Goal: Task Accomplishment & Management: Use online tool/utility

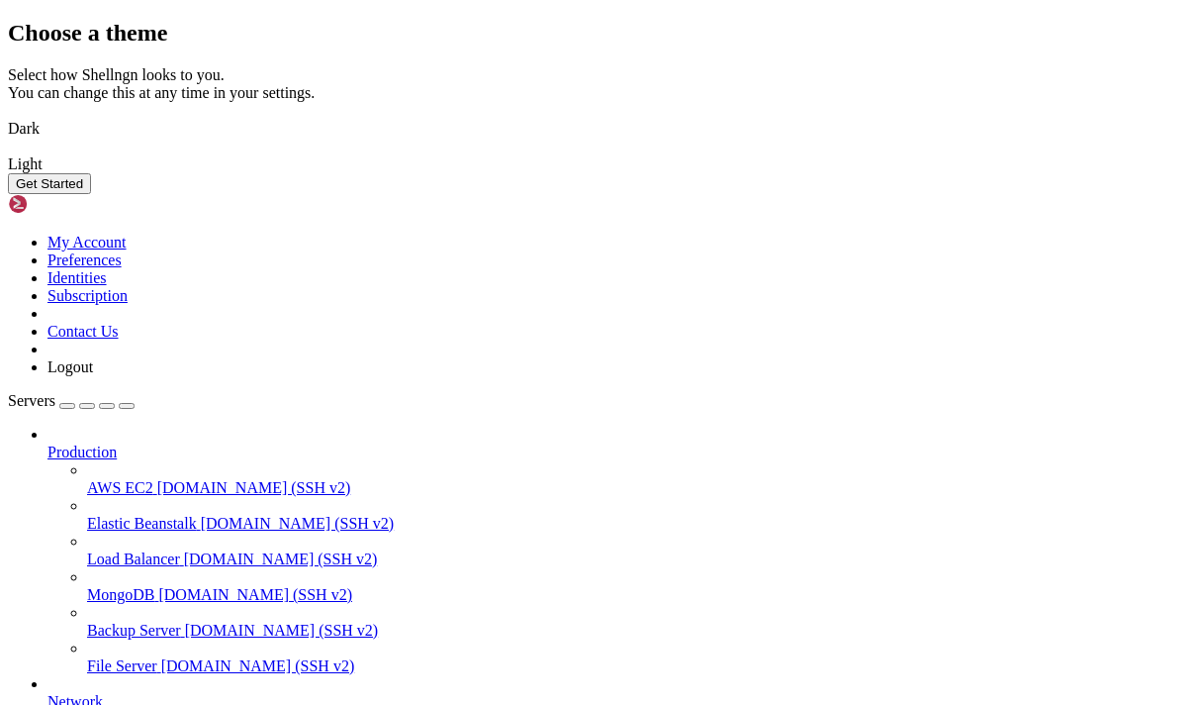
click at [8, 116] on img at bounding box center [8, 116] width 0 height 0
click at [91, 194] on button "Get Started" at bounding box center [49, 183] width 83 height 21
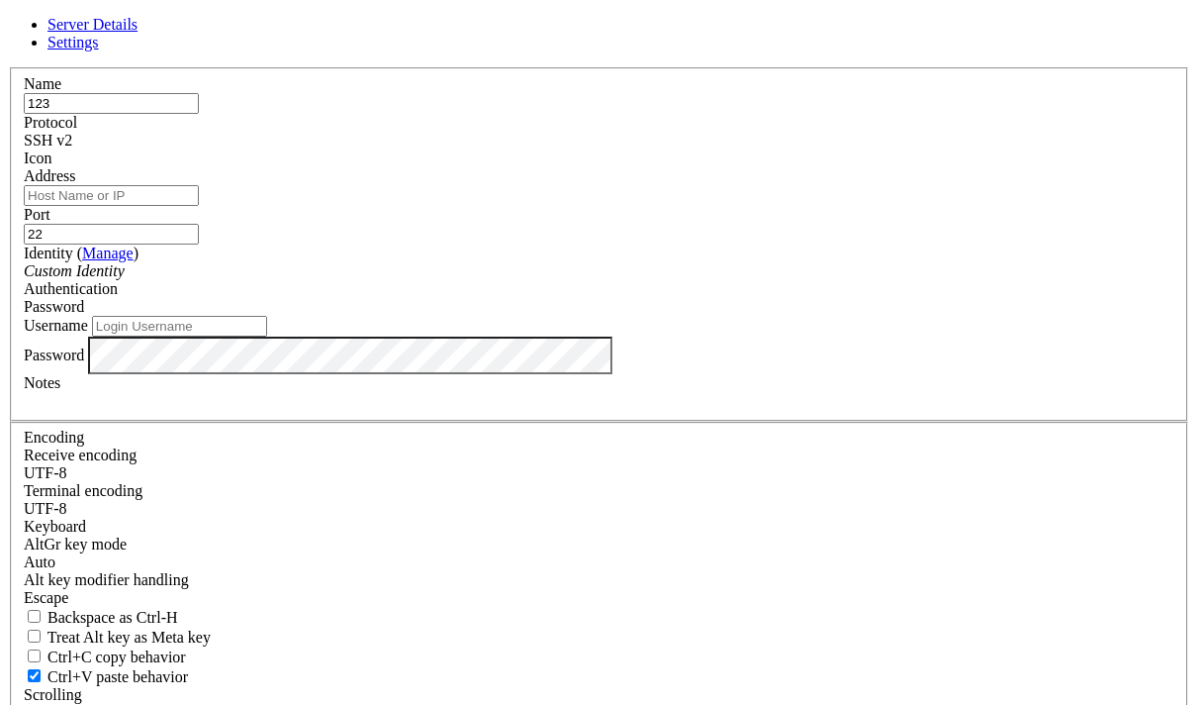
type input "123"
click at [199, 206] on input "Address" at bounding box center [111, 195] width 175 height 21
paste input "[TECHNICAL_ID]"
type input "[TECHNICAL_ID]"
click at [754, 149] on div "SSH v2" at bounding box center [599, 141] width 1151 height 18
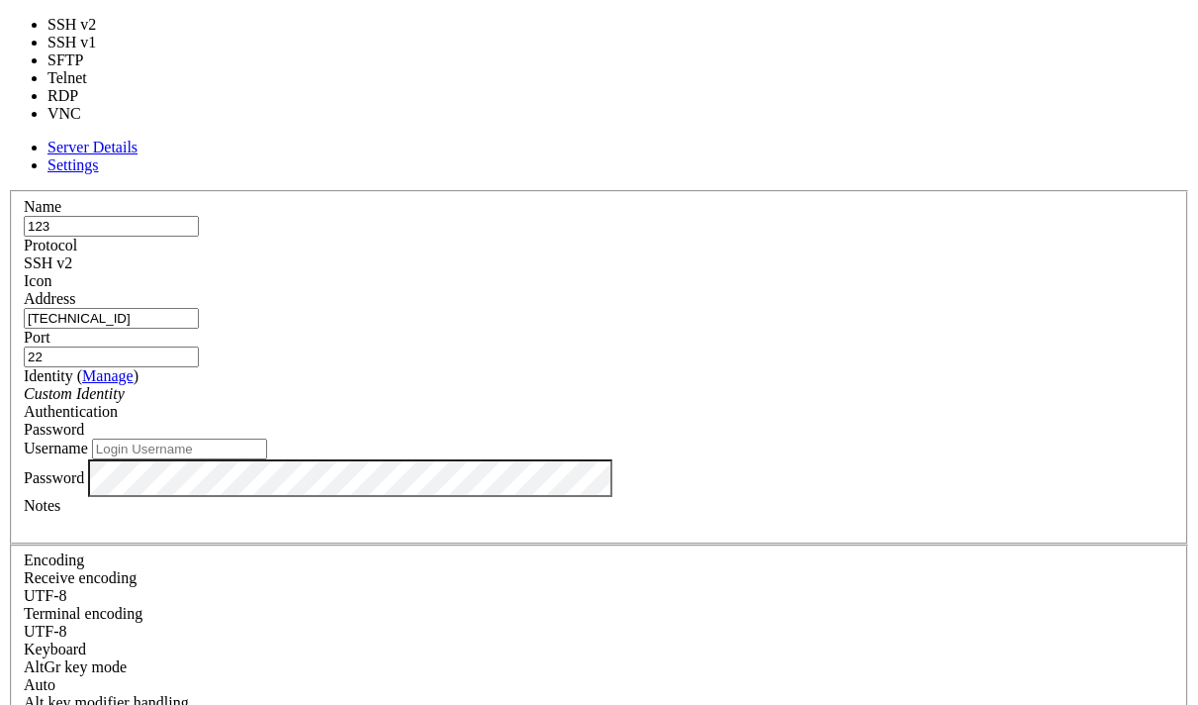
click at [754, 254] on div "SSH v2" at bounding box center [599, 263] width 1151 height 18
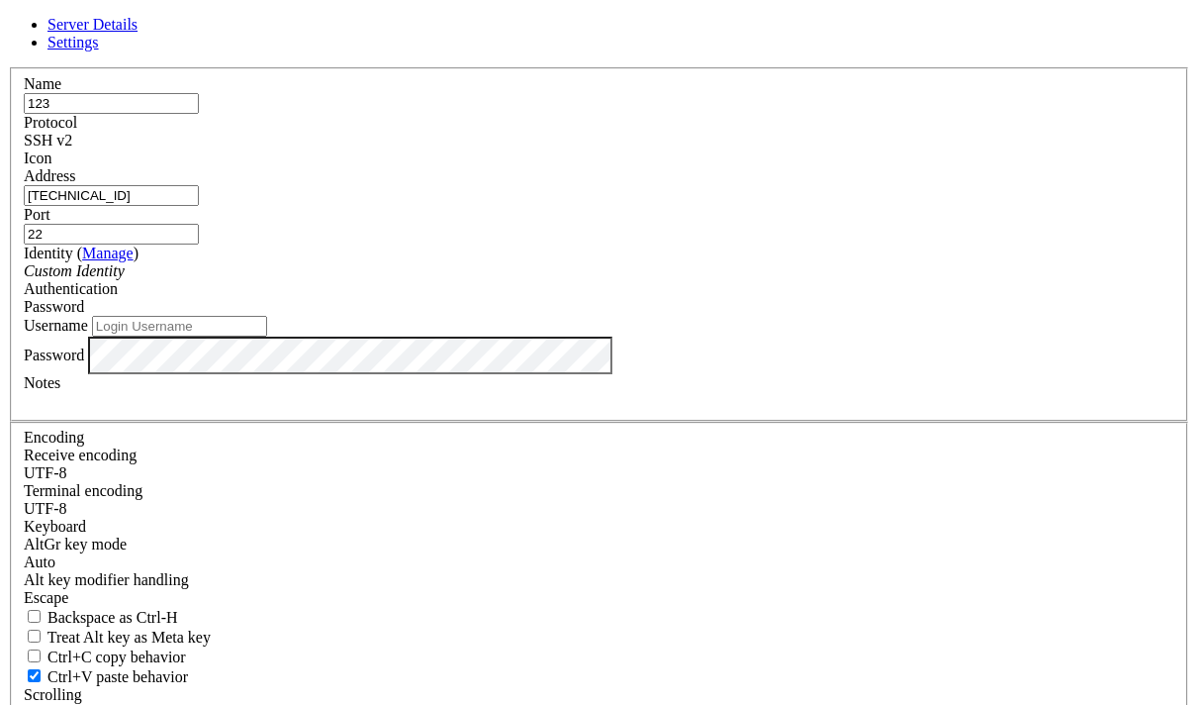
click at [476, 280] on div "Custom Identity" at bounding box center [599, 271] width 1151 height 18
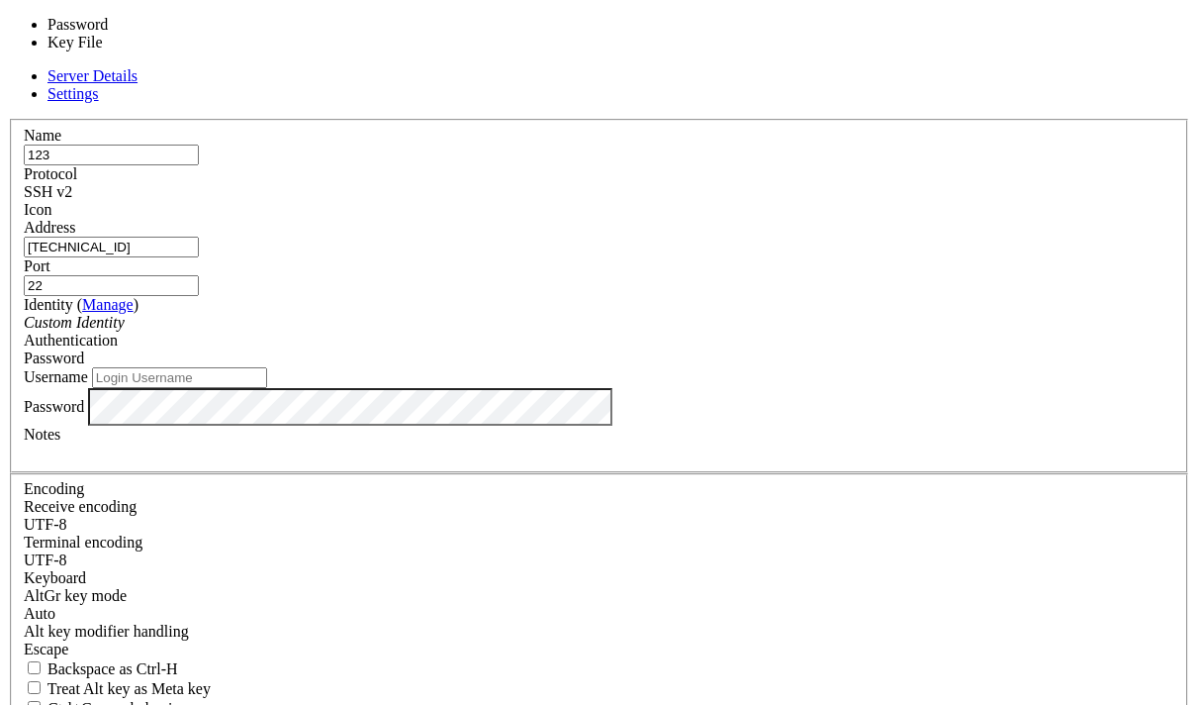
click at [793, 349] on div "Password" at bounding box center [599, 358] width 1151 height 18
drag, startPoint x: 793, startPoint y: 312, endPoint x: 753, endPoint y: 356, distance: 59.6
click at [793, 349] on div "Password" at bounding box center [599, 358] width 1151 height 18
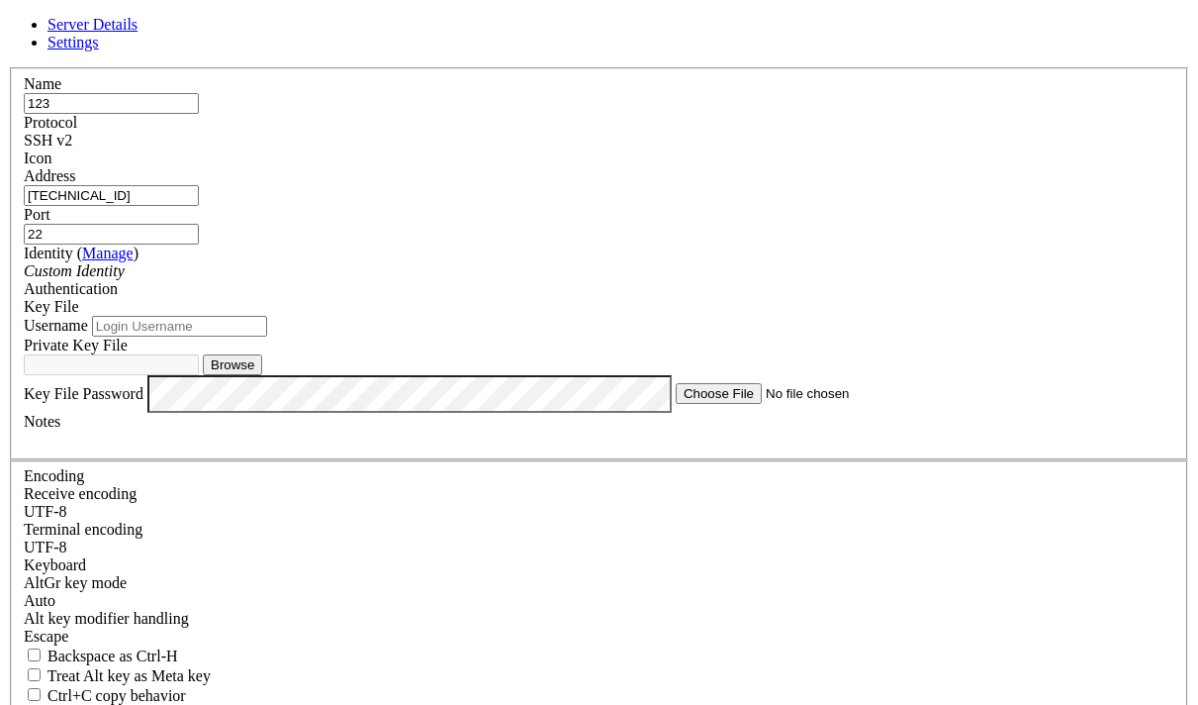
click at [267, 336] on input "Username" at bounding box center [179, 326] width 175 height 21
type input "ubuntu"
click at [262, 375] on button "Browse" at bounding box center [232, 364] width 59 height 21
type input "ssh-key-2025-09-04.key"
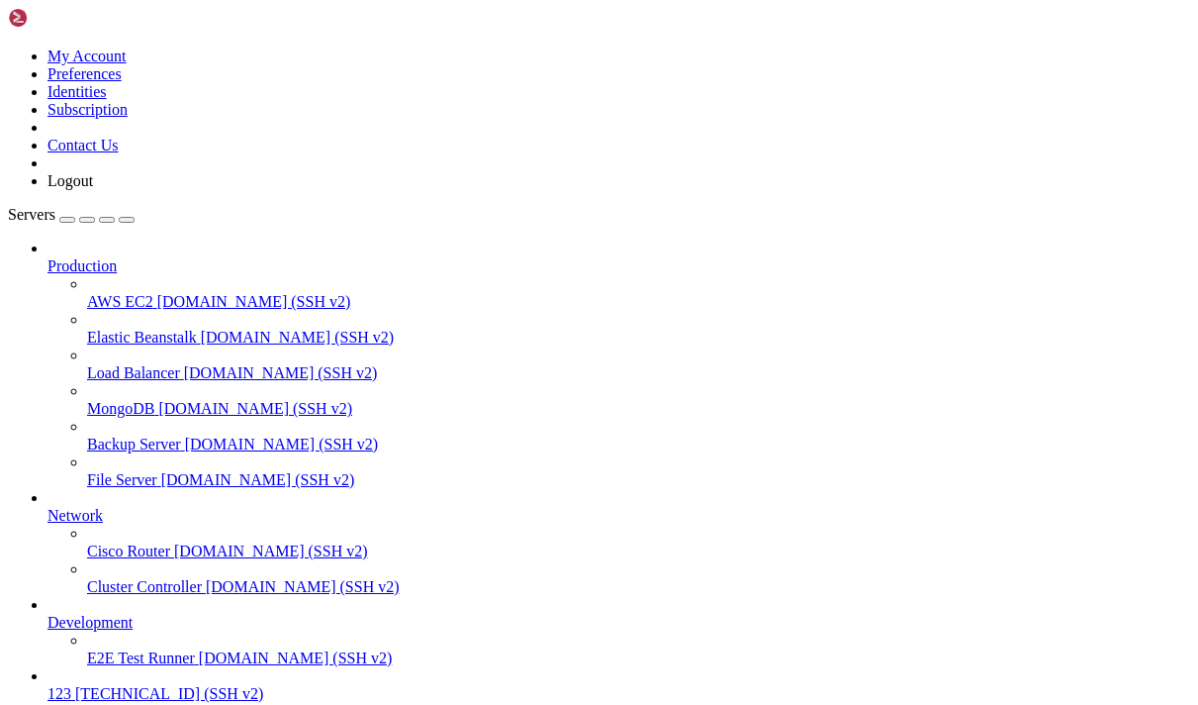
scroll to position [94, 0]
click at [71, 685] on span "123" at bounding box center [60, 693] width 24 height 17
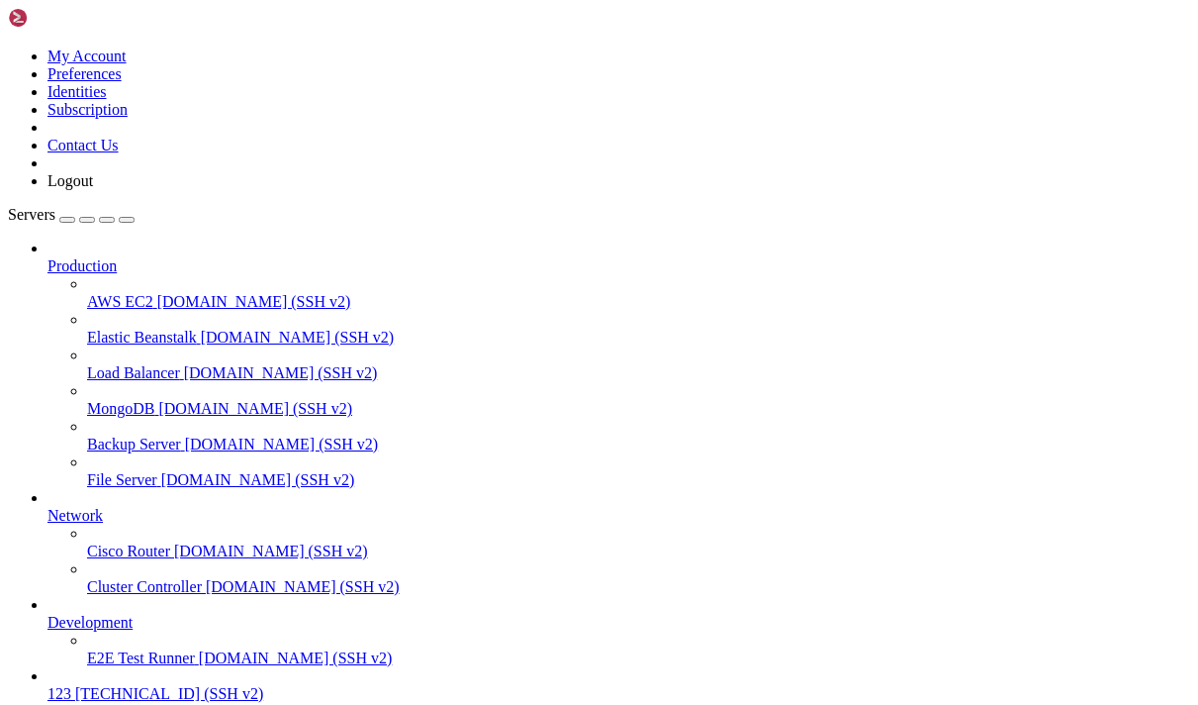
scroll to position [356, 0]
drag, startPoint x: 560, startPoint y: 1623, endPoint x: 48, endPoint y: 1445, distance: 542.7
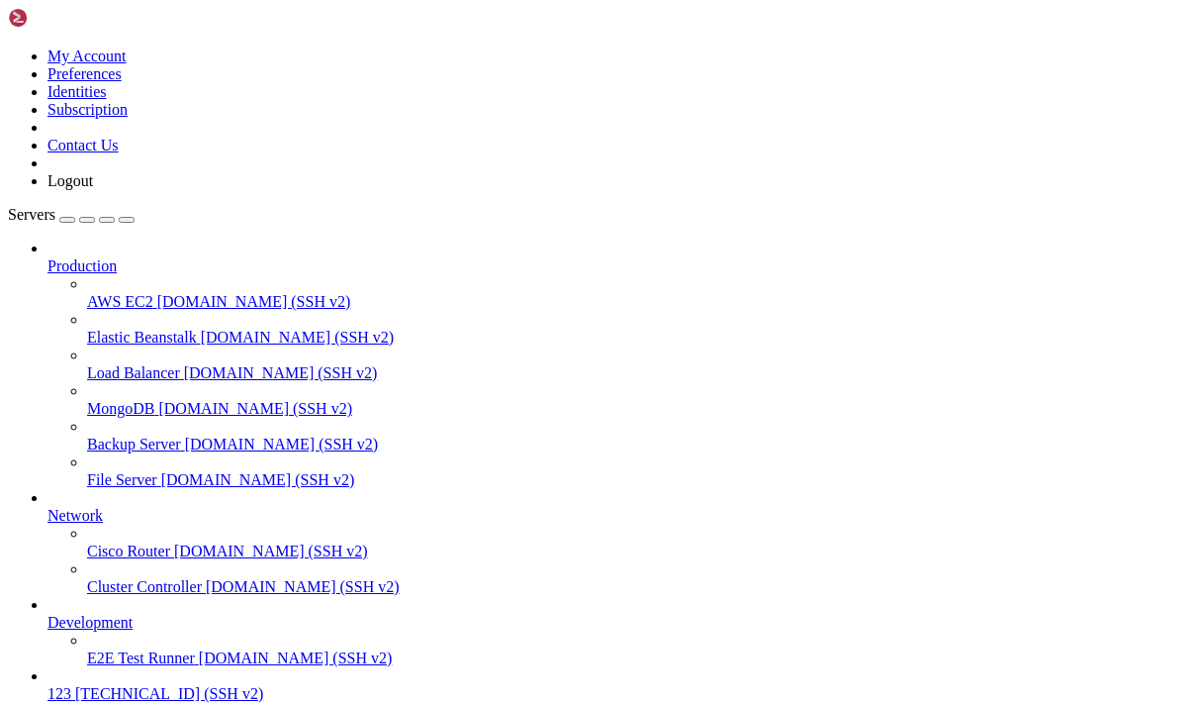
scroll to position [534, 0]
copy div "221k 100 221k 0 0 524k 0 --:--:-- --:--:-- --:--:-- 523k [[DATE]] Installing fr…"
drag, startPoint x: 419, startPoint y: 1661, endPoint x: 28, endPoint y: 1384, distance: 479.2
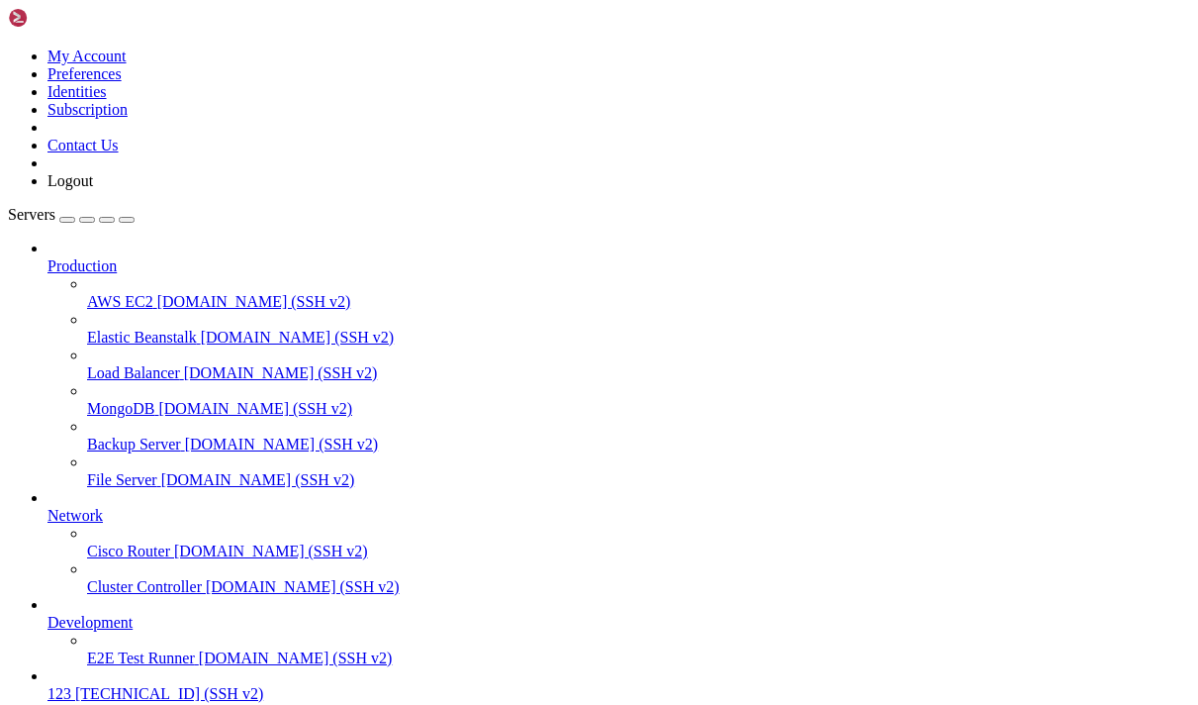
copy div "[DATE]] Installing from online archive. [[DATE]] Downloading [URL][DOMAIN_NAME]…"
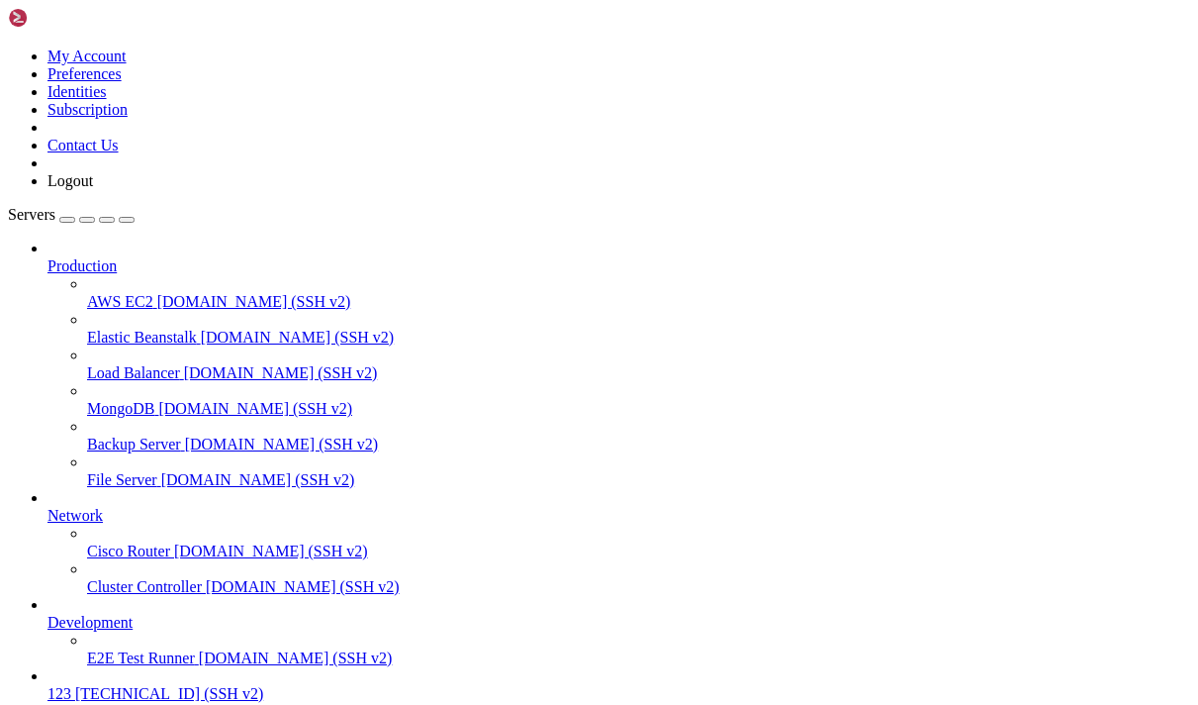
paste textarea "Connecting [TECHNICAL_ID]..."
type textarea "Connecting [TECHNICAL_ID]..."
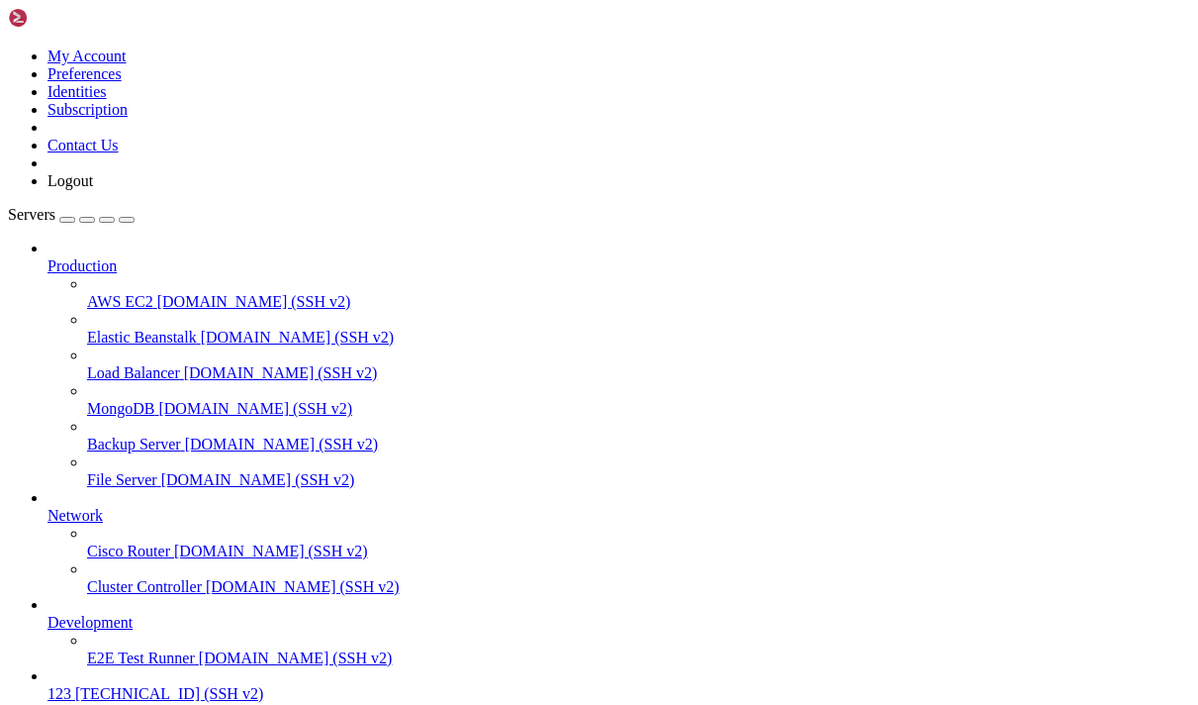
click at [87, 578] on icon at bounding box center [87, 578] width 0 height 0
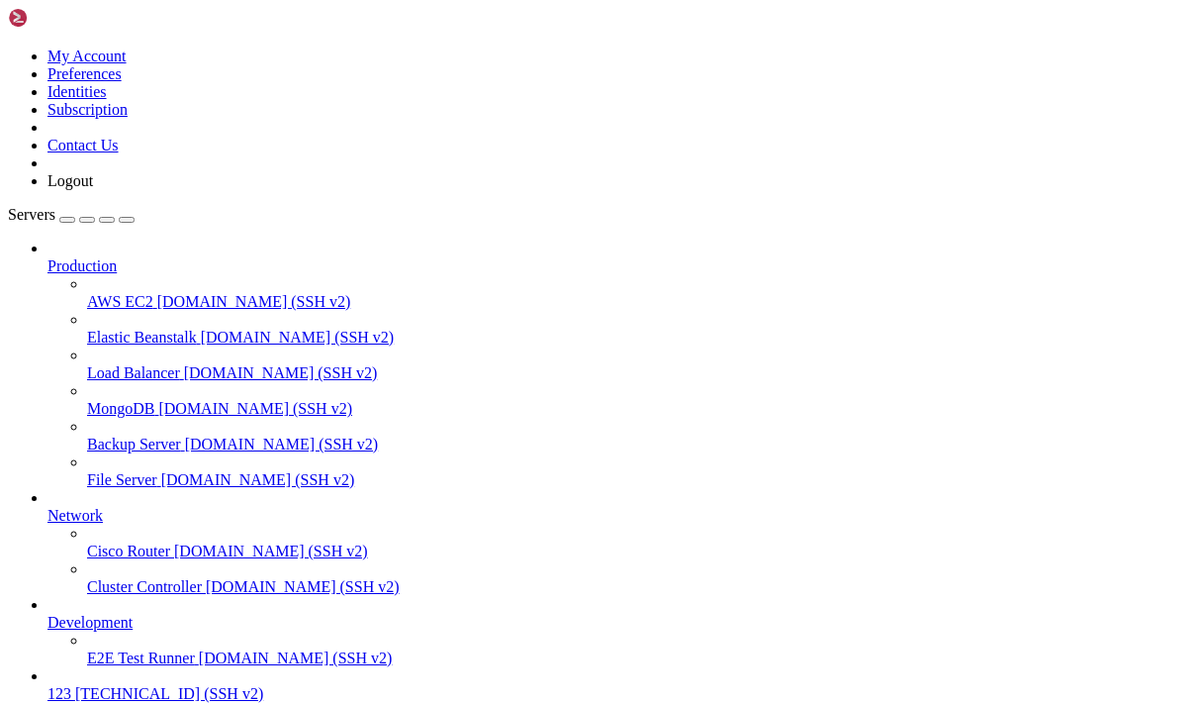
click at [174, 685] on link "123 [TECHNICAL_ID] (SSH v2)" at bounding box center [619, 694] width 1143 height 18
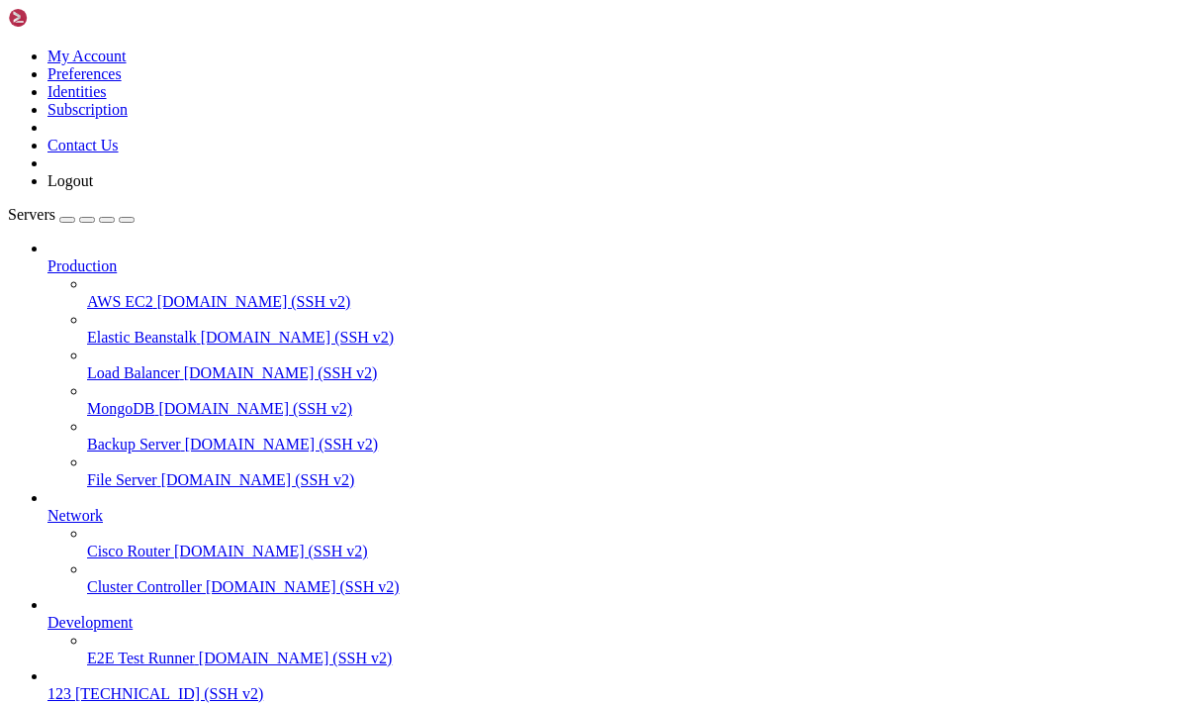
scroll to position [0, 0]
drag, startPoint x: 909, startPoint y: 1390, endPoint x: 94, endPoint y: 1214, distance: 834.3
copy div "stance-20250904-1627 : ~ $ export DuckDNS_Token="e3f7d207-c6da-4770-a538-52fff4…"
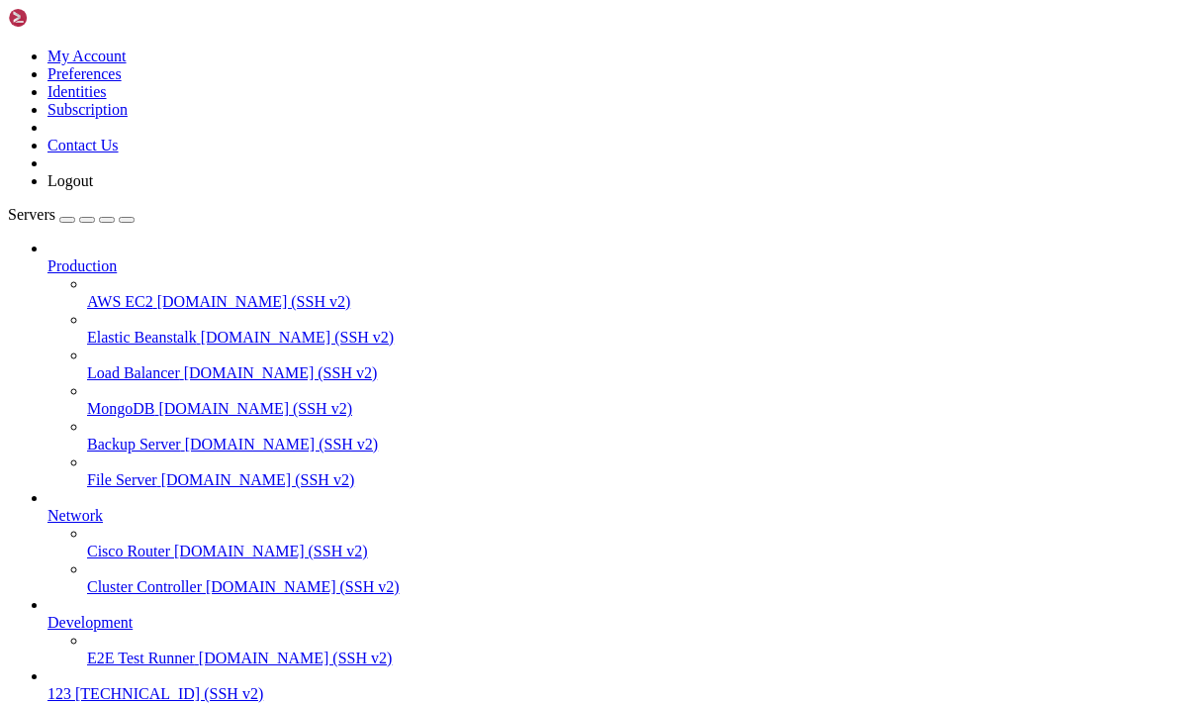
drag, startPoint x: 813, startPoint y: 1477, endPoint x: 273, endPoint y: 1408, distance: 544.7
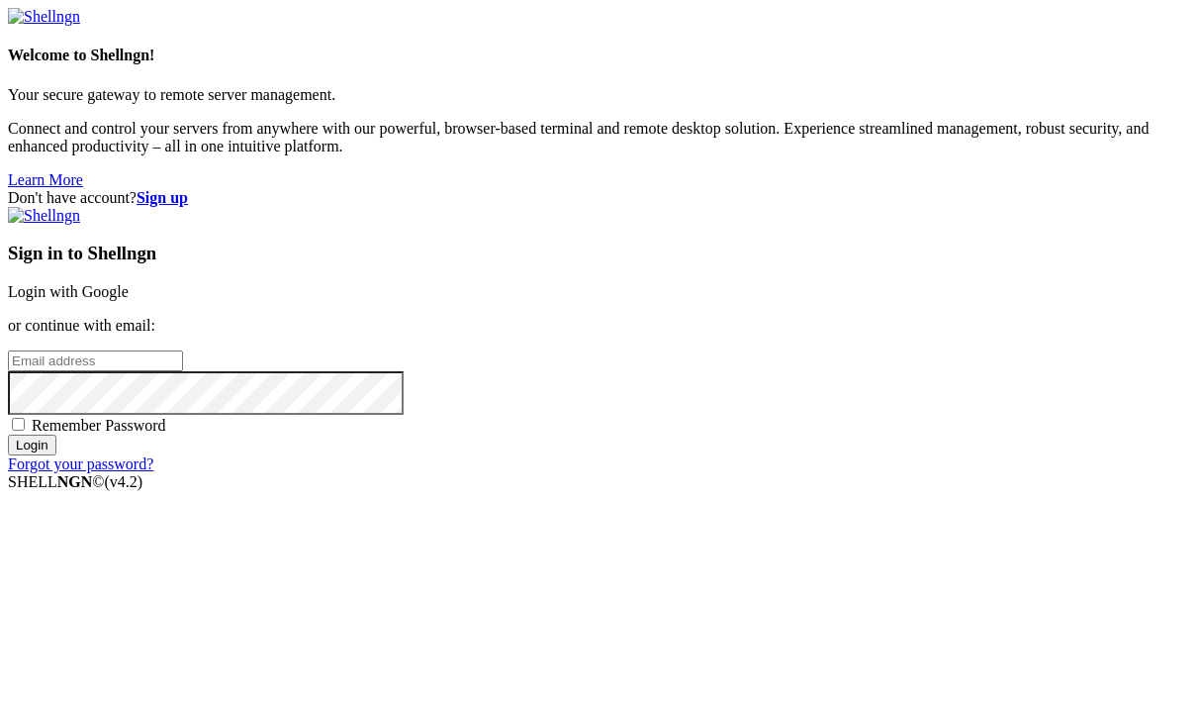
click at [129, 283] on link "Login with Google" at bounding box center [68, 291] width 121 height 17
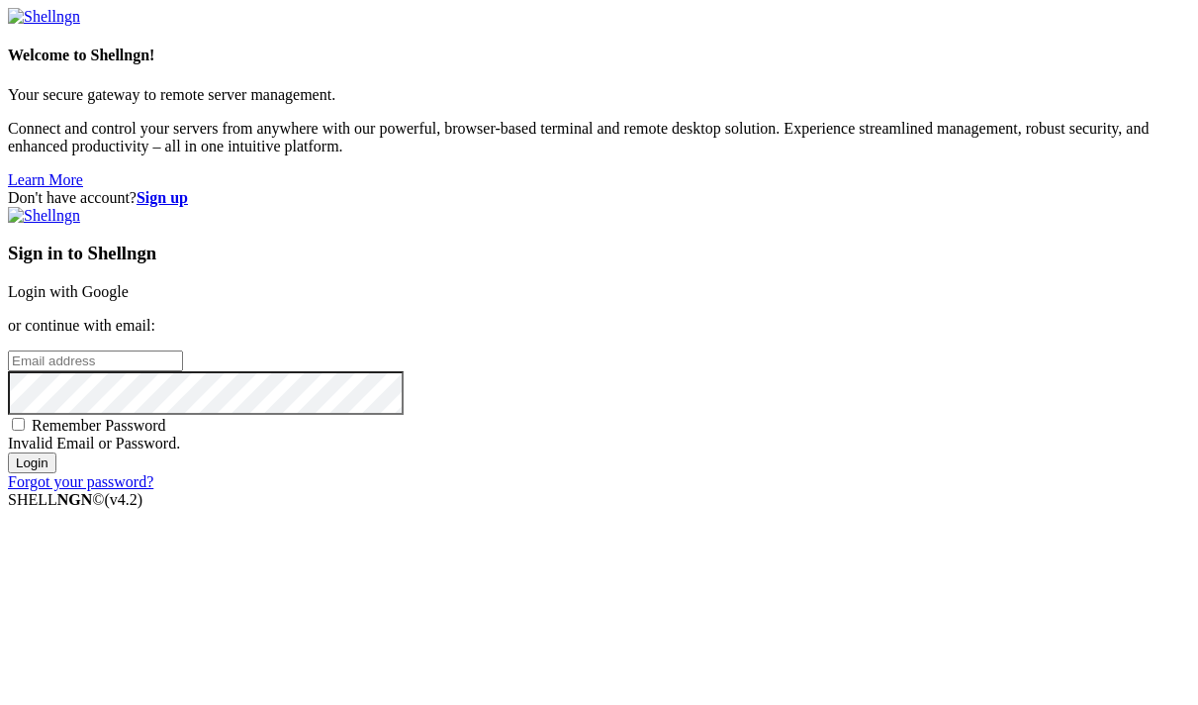
click at [129, 283] on link "Login with Google" at bounding box center [68, 291] width 121 height 17
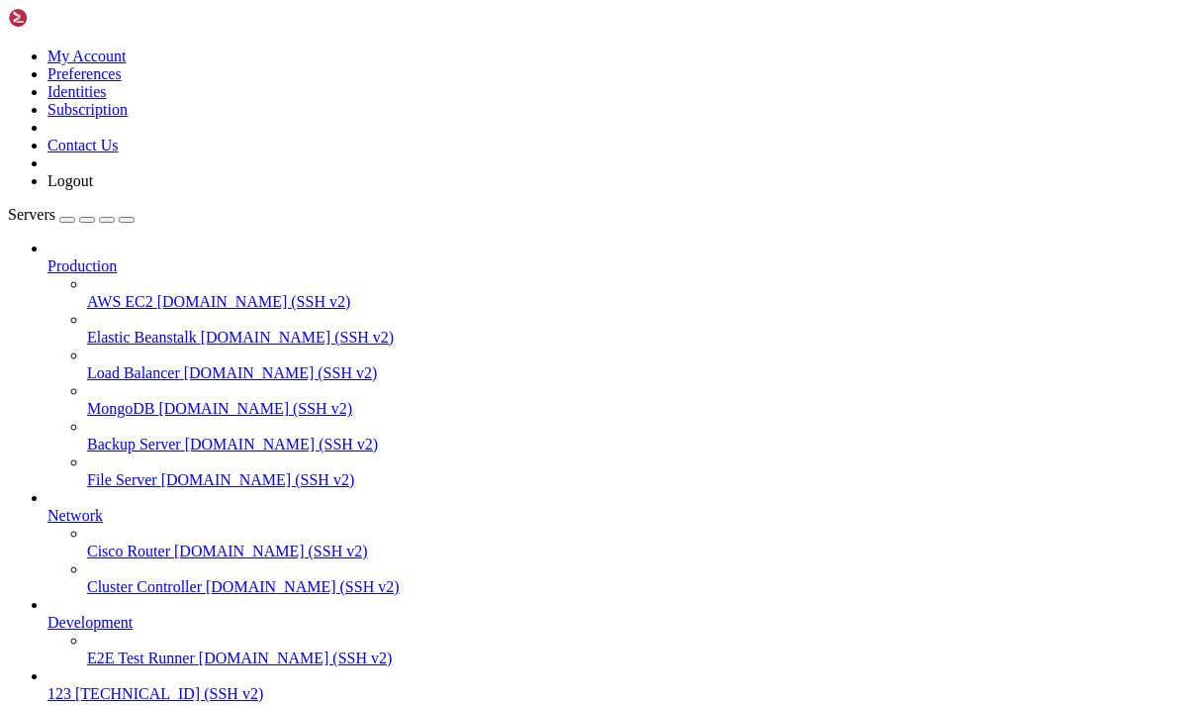
scroll to position [1229, 0]
drag, startPoint x: 137, startPoint y: 1657, endPoint x: 22, endPoint y: 1533, distance: 168.8
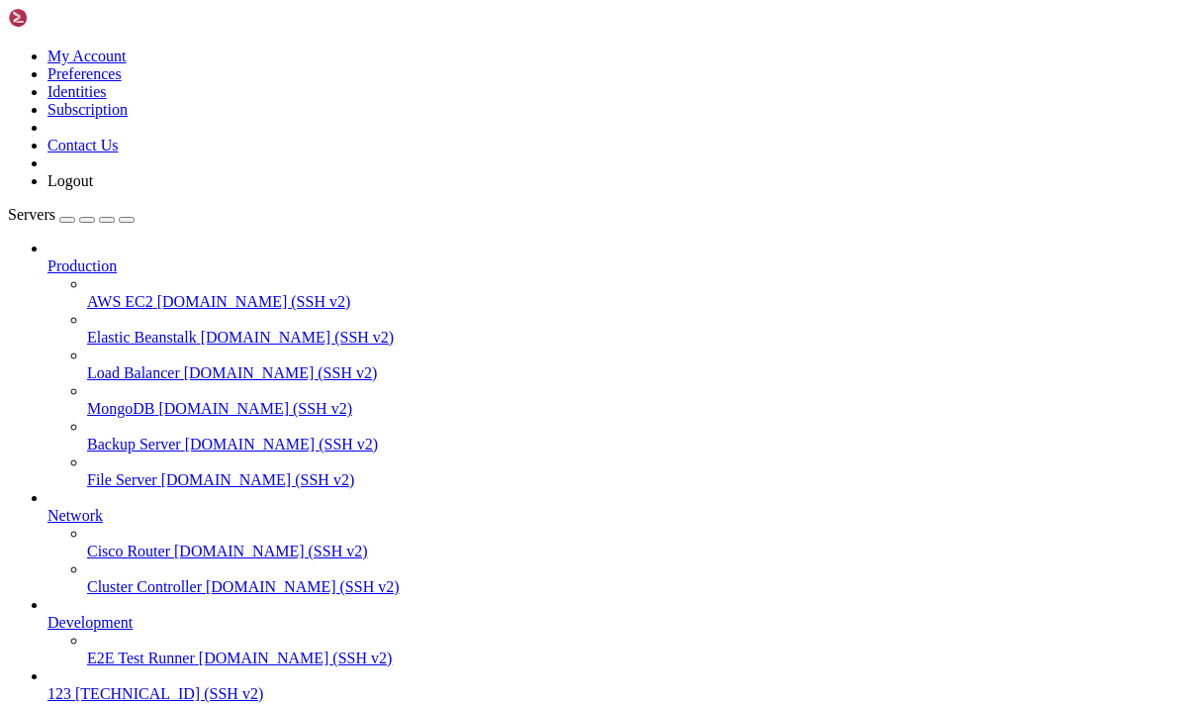
drag, startPoint x: 293, startPoint y: 1314, endPoint x: 534, endPoint y: 1716, distance: 468.8
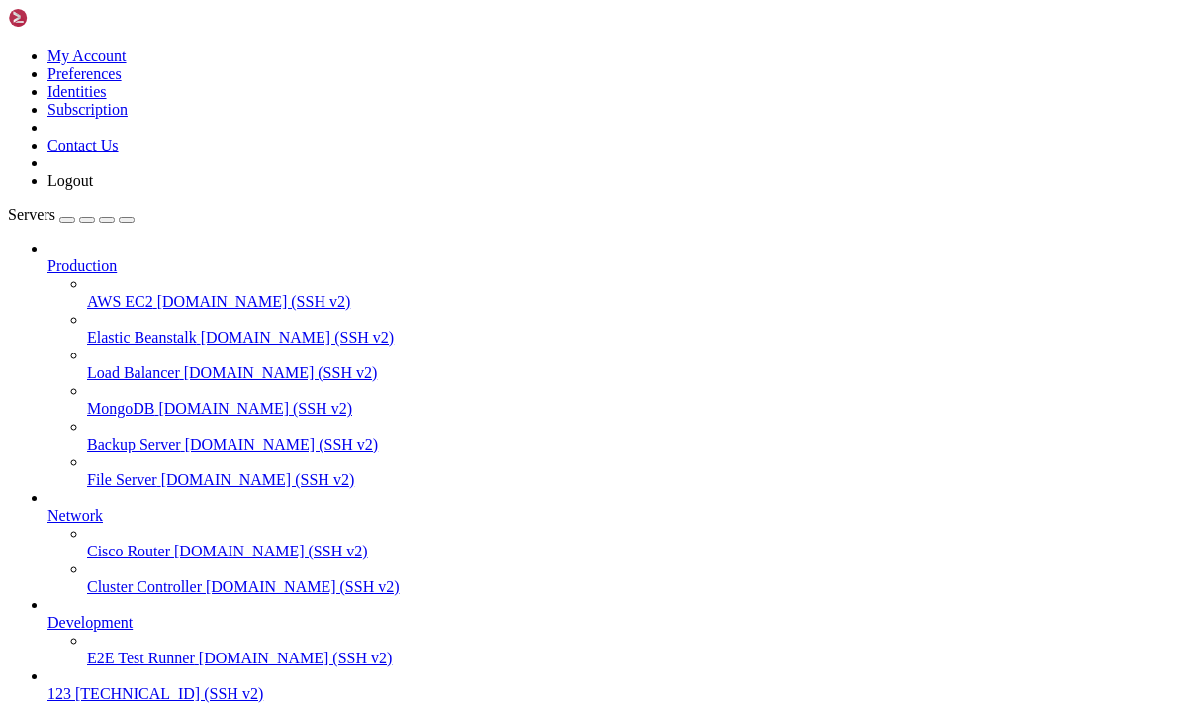
copy div "sudo ss -tulpn | grep 443 sudo iptables -L -n -v Chain INPUT (policy ACCEPT 0 p…"
drag, startPoint x: 427, startPoint y: 28, endPoint x: 405, endPoint y: 37, distance: 23.5
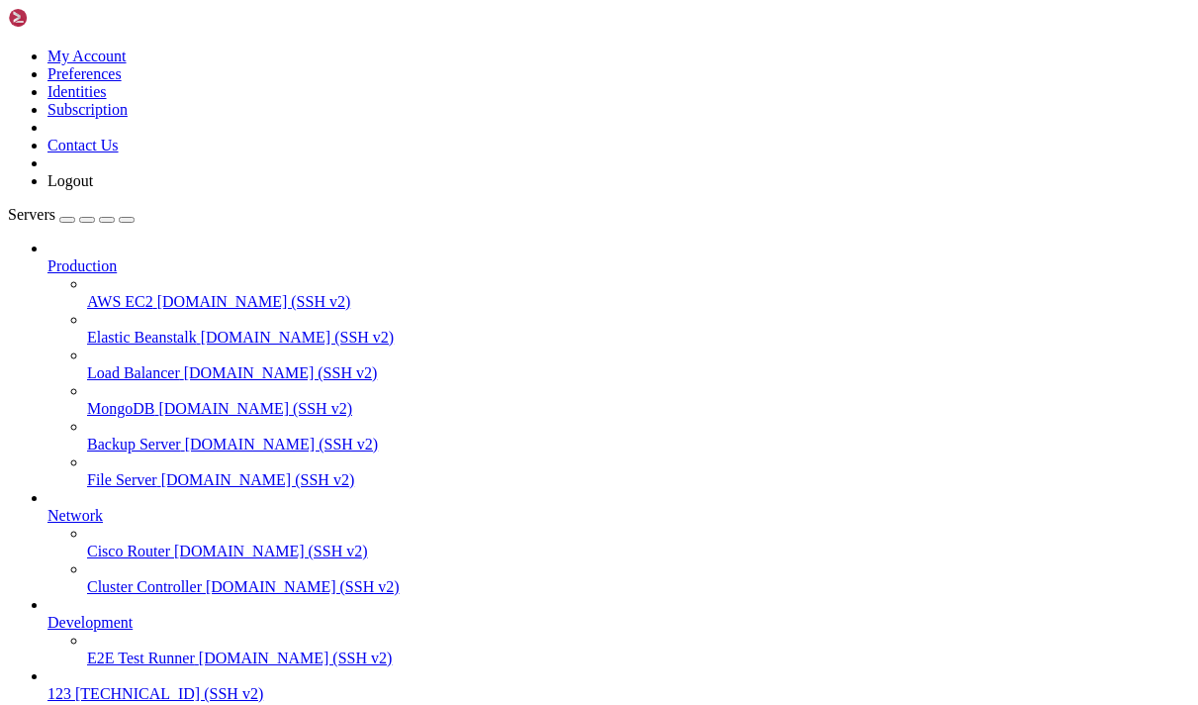
scroll to position [2904, 0]
drag, startPoint x: 191, startPoint y: 1558, endPoint x: 140, endPoint y: 1488, distance: 86.3
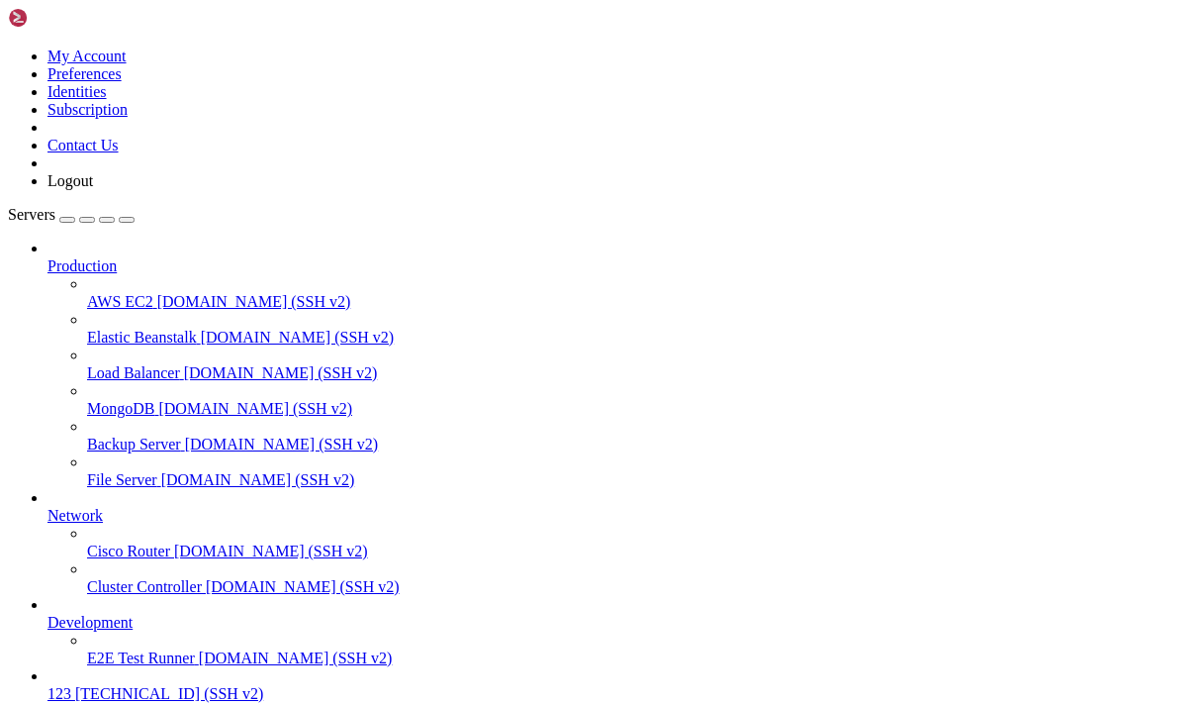
scroll to position [2904, 0]
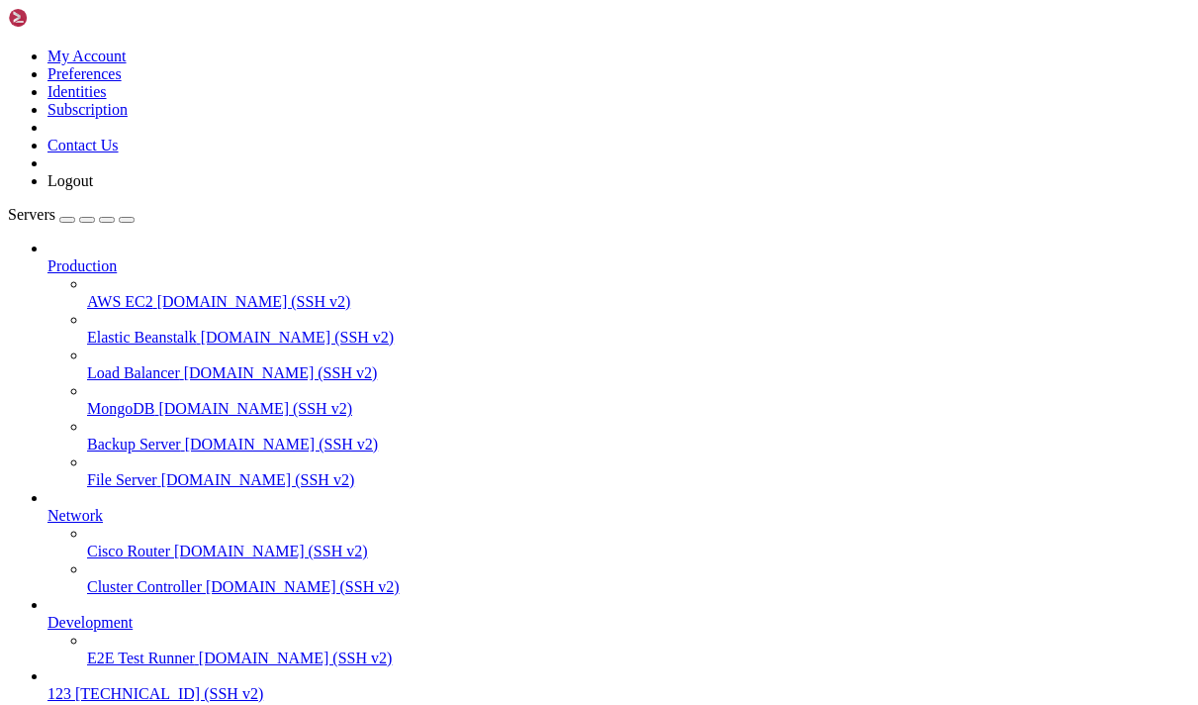
drag, startPoint x: 479, startPoint y: 1663, endPoint x: 14, endPoint y: 1174, distance: 674.8
drag, startPoint x: 17, startPoint y: 1169, endPoint x: 535, endPoint y: 1716, distance: 754.0
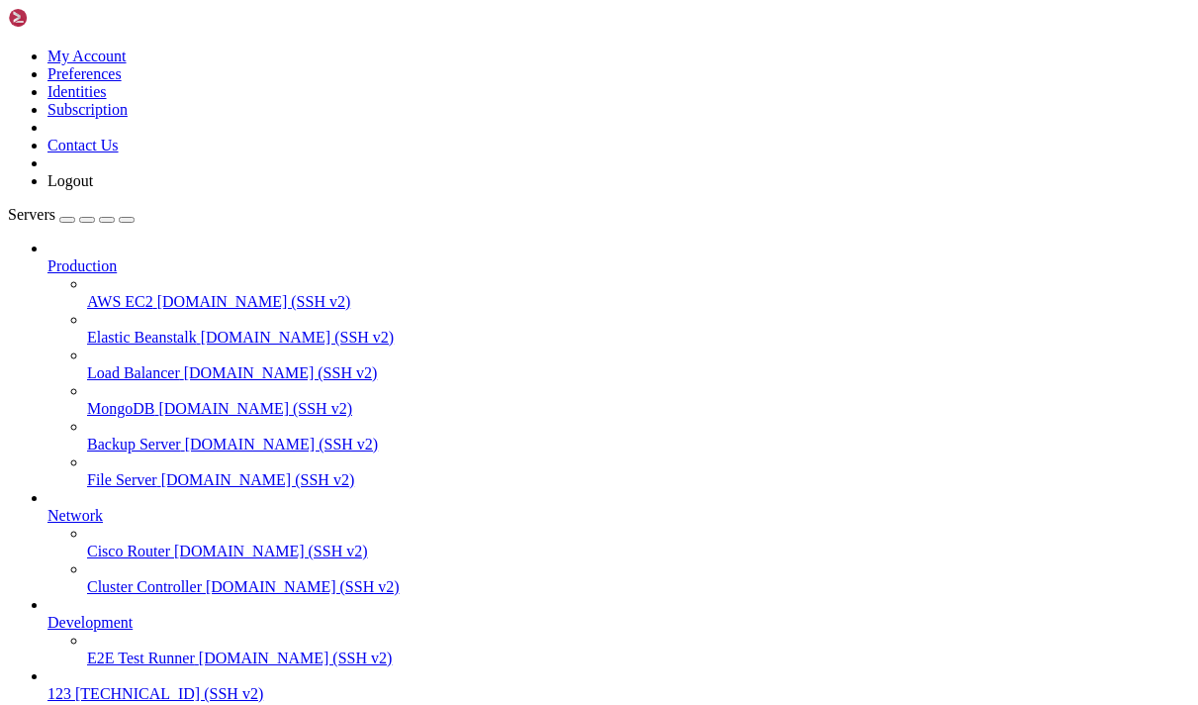
scroll to position [1443, 0]
copy div "ubuntu@instance-20250904-1627 : ~ $ sudo ss -tulpn | grep 443 sudo iptables -L …"
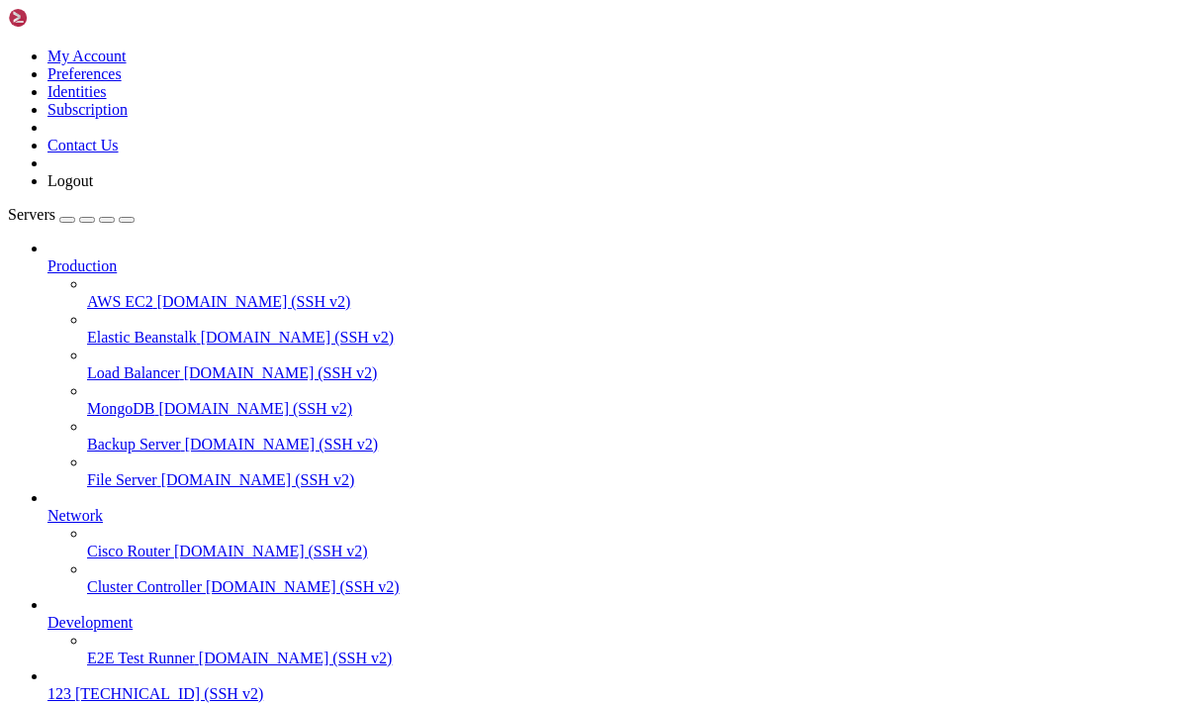
drag, startPoint x: 893, startPoint y: 1653, endPoint x: 23, endPoint y: 1400, distance: 905.8
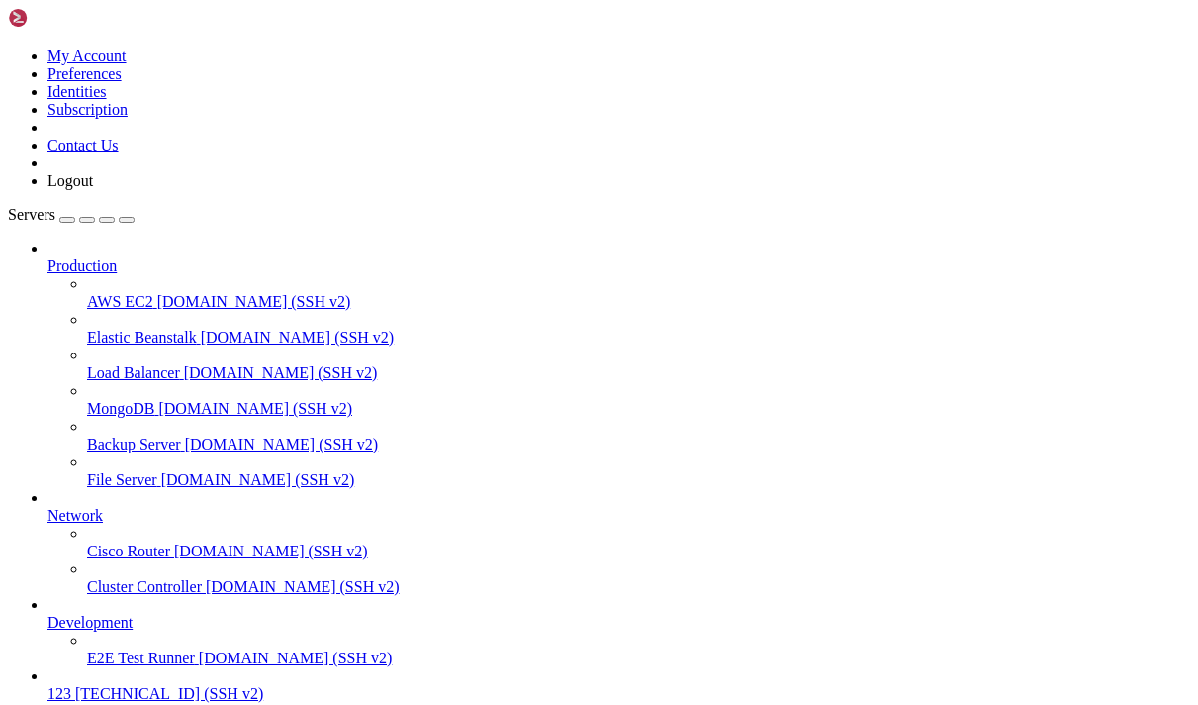
copy div "buntu@instance-20250904-1627 : ~ $ sudo systemctl status trojan-go × trojan-go.…"
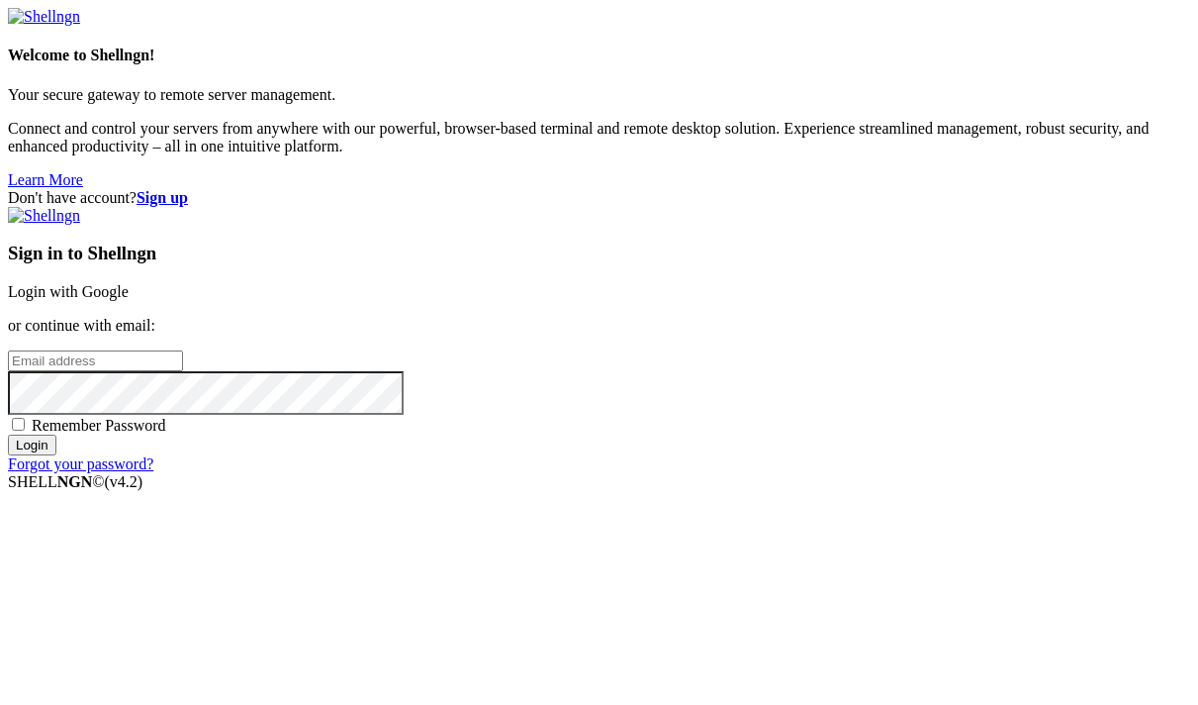
click at [129, 283] on link "Login with Google" at bounding box center [68, 291] width 121 height 17
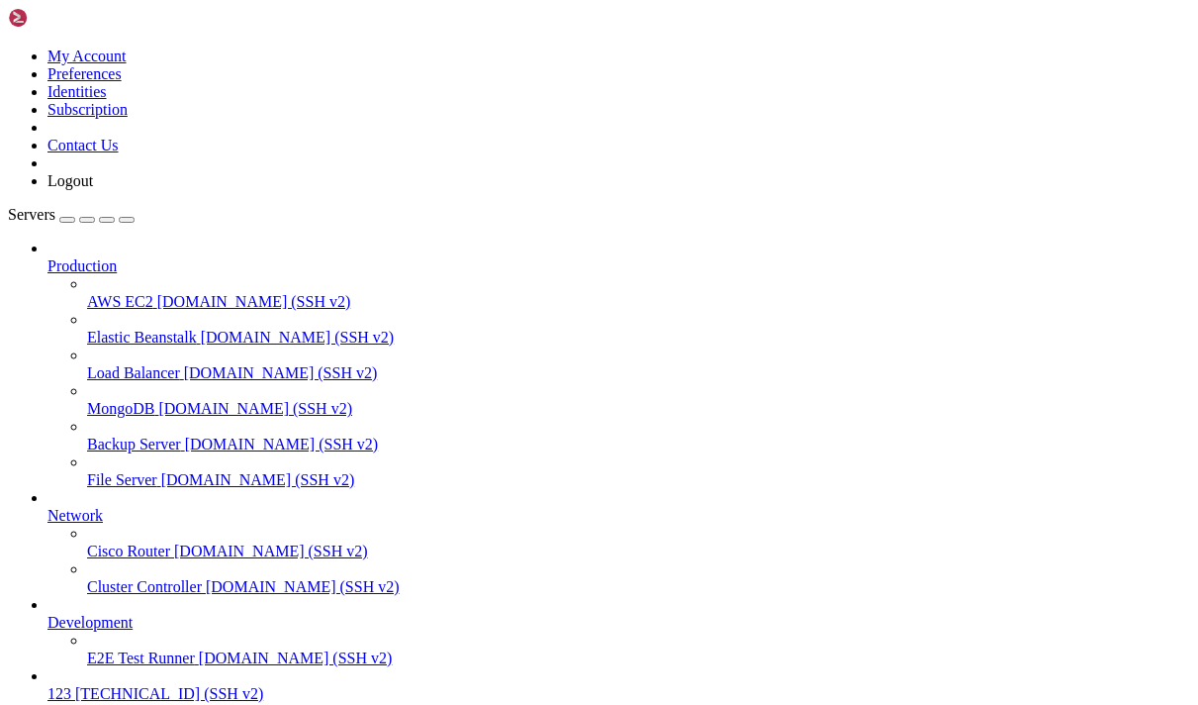
scroll to position [659, 0]
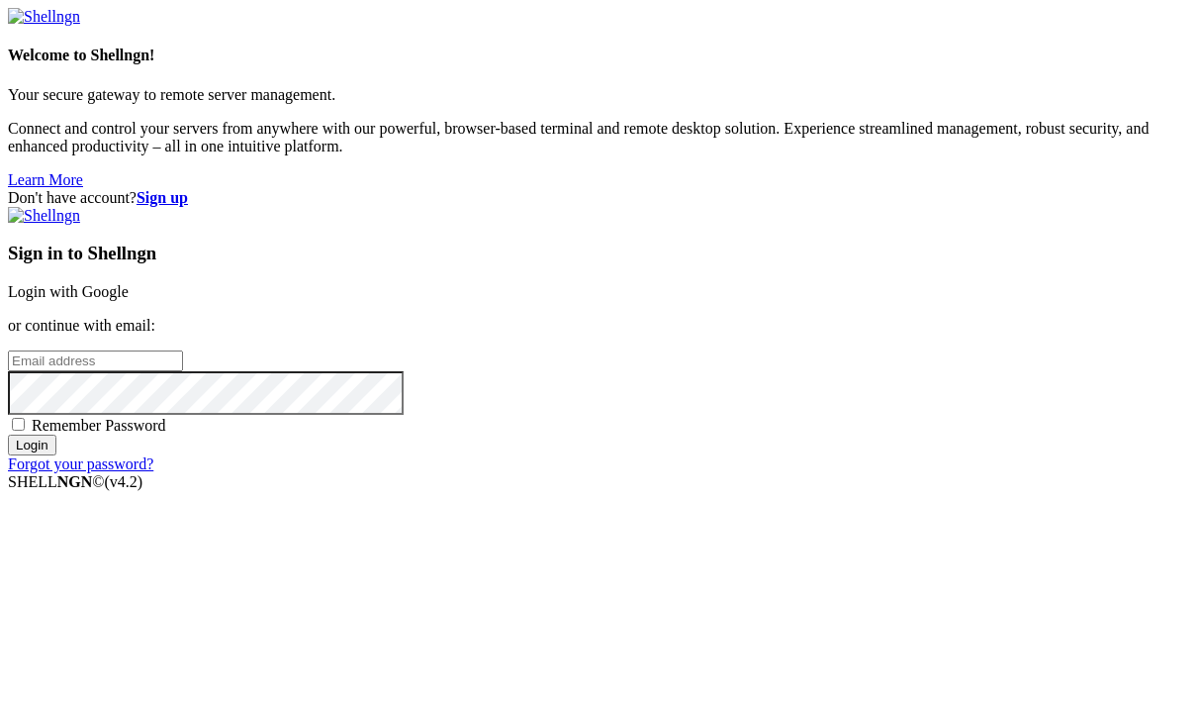
click at [129, 283] on link "Login with Google" at bounding box center [68, 291] width 121 height 17
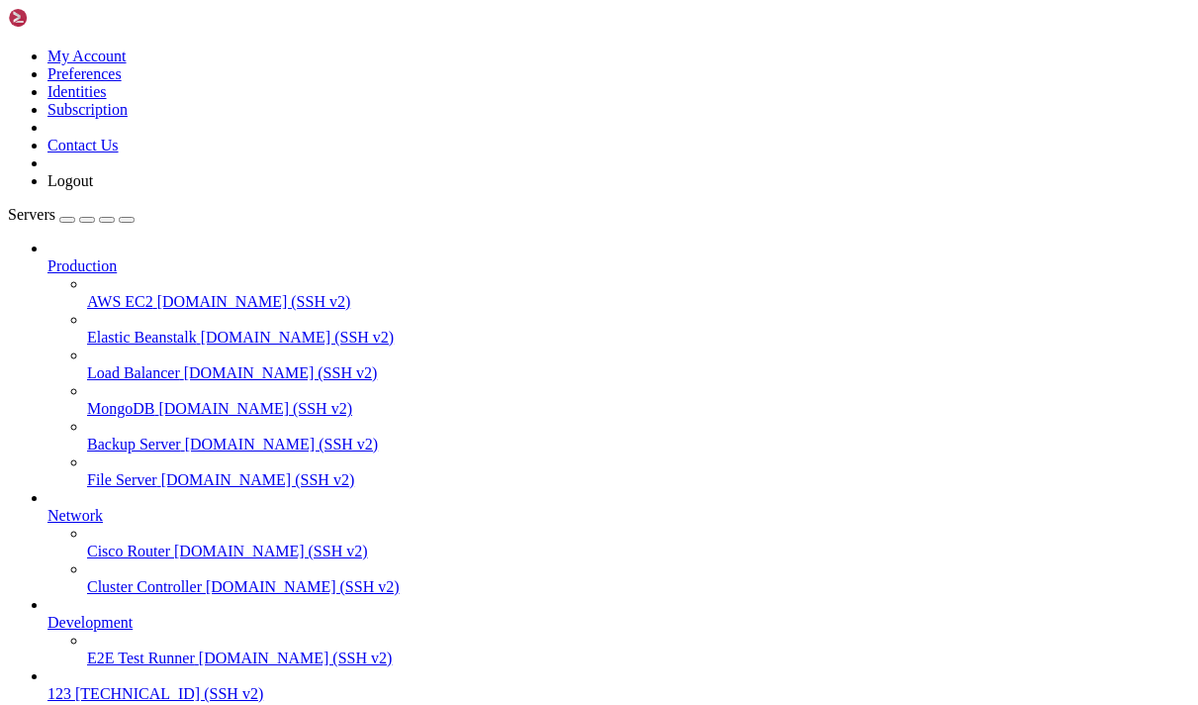
scroll to position [659, 0]
drag, startPoint x: 455, startPoint y: 1636, endPoint x: 31, endPoint y: 1396, distance: 487.5
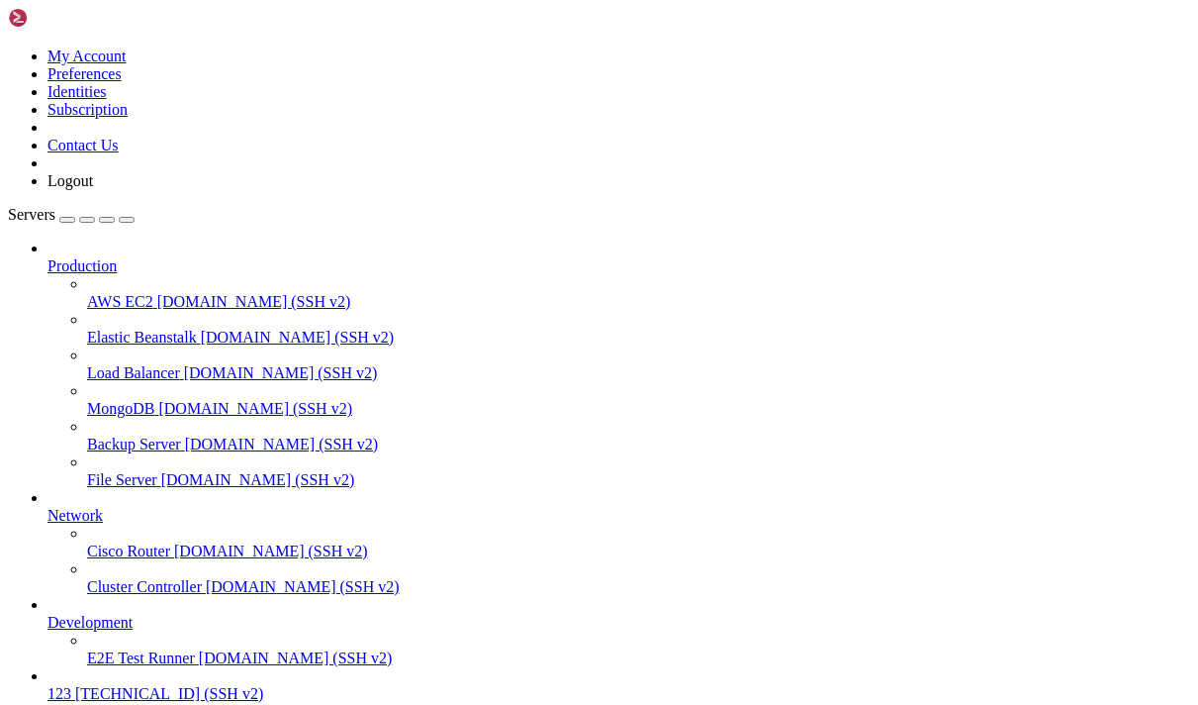
drag, startPoint x: 843, startPoint y: 1653, endPoint x: 20, endPoint y: 1401, distance: 860.9
copy div "× trojan-go.service - Trojan-Go Service Loaded: loaded ( /etc/systemd/system/tr…"
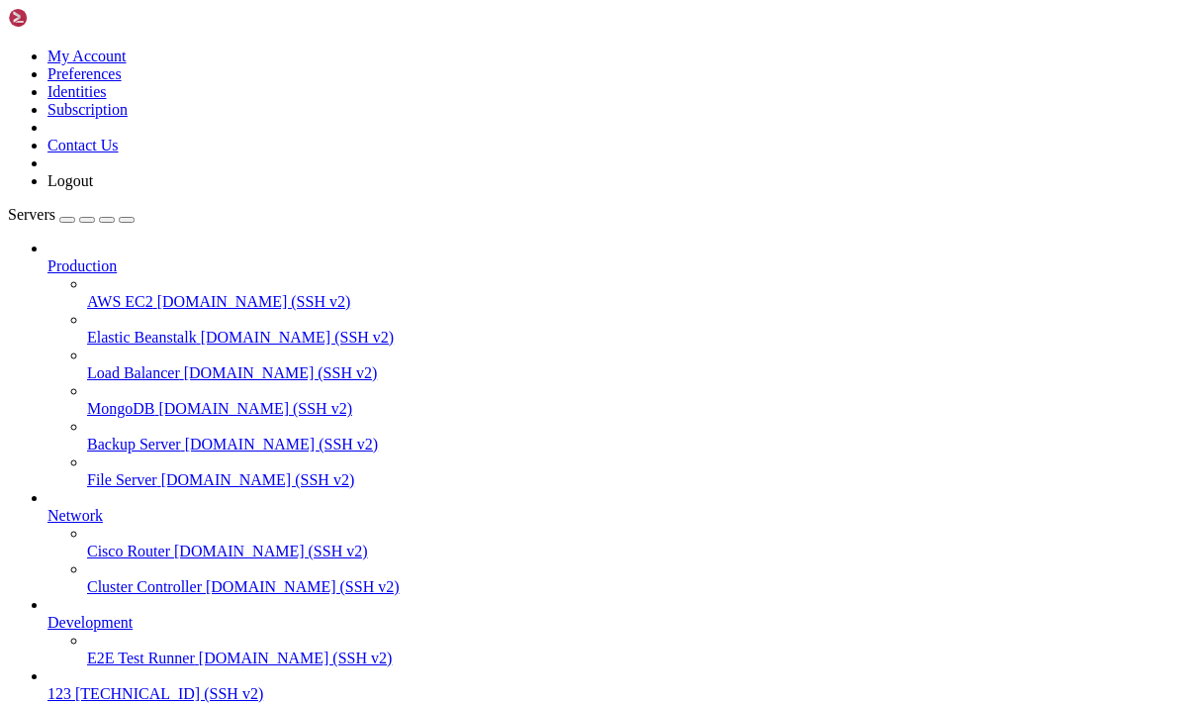
scroll to position [1817, 0]
